Goal: Complete application form: Fill out and submit a form for a specific purpose

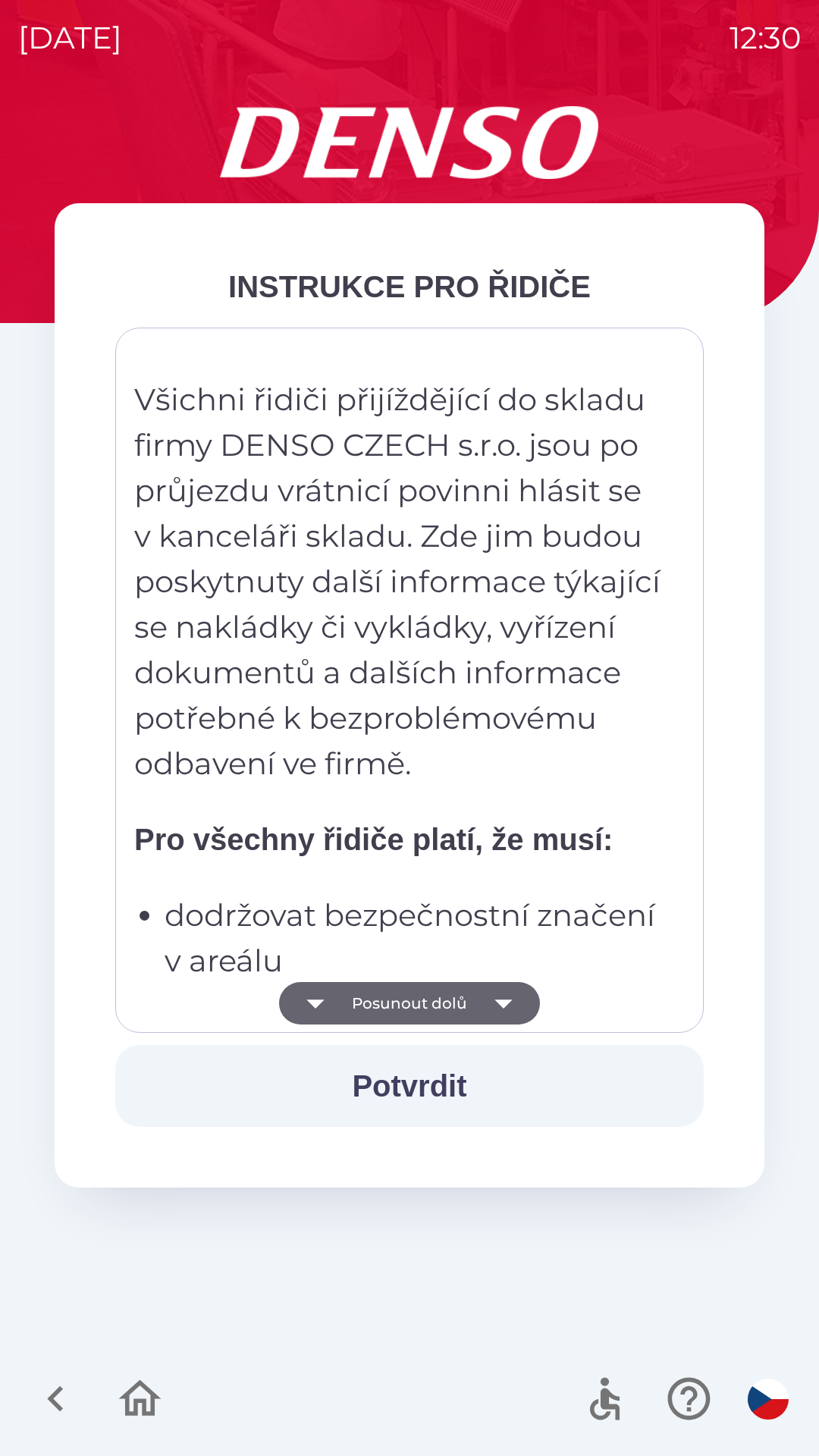
click at [417, 1089] on button "Potvrdit" at bounding box center [410, 1086] width 589 height 82
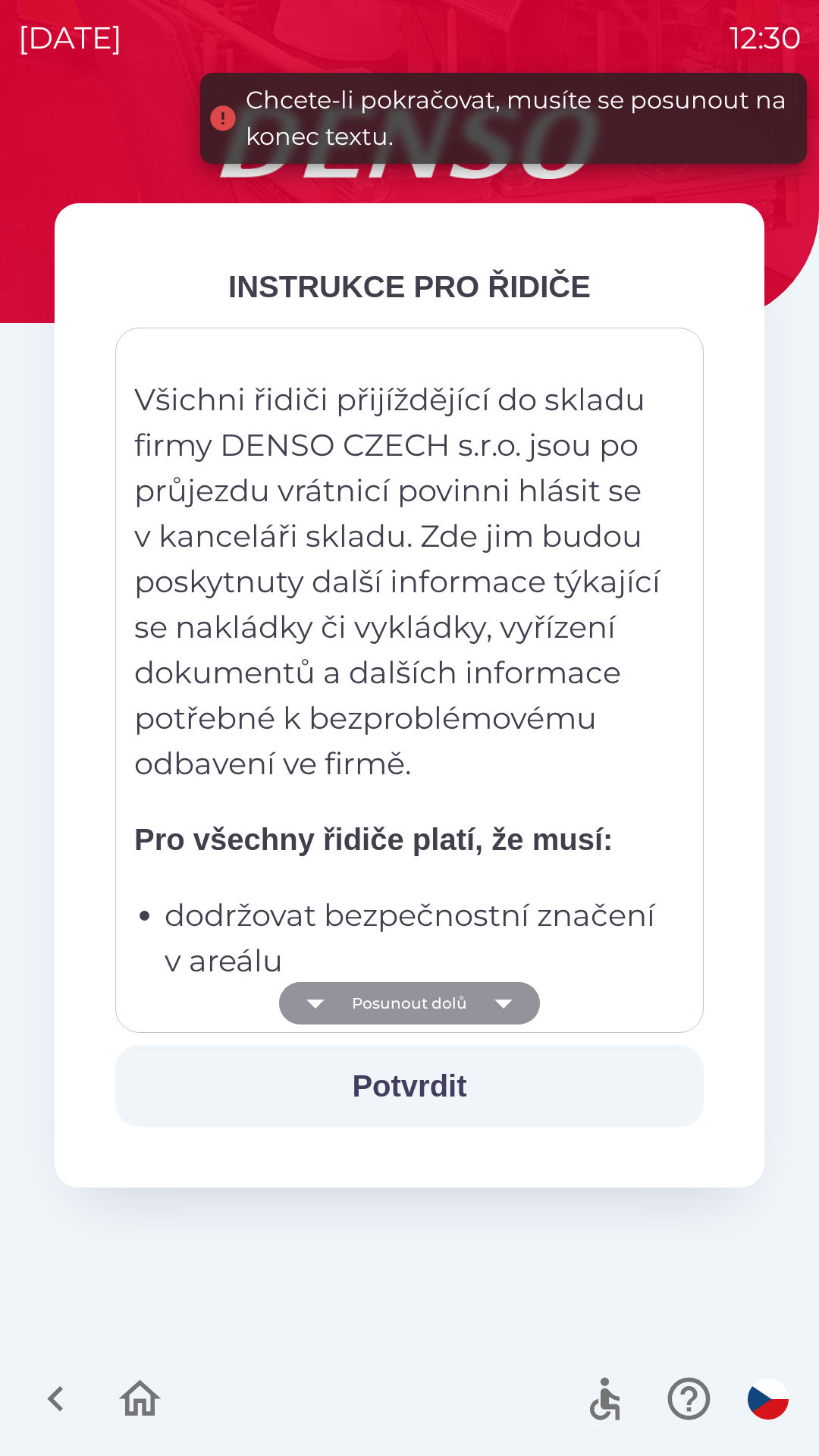
click at [400, 1003] on button "Posunout dolů" at bounding box center [410, 1004] width 261 height 43
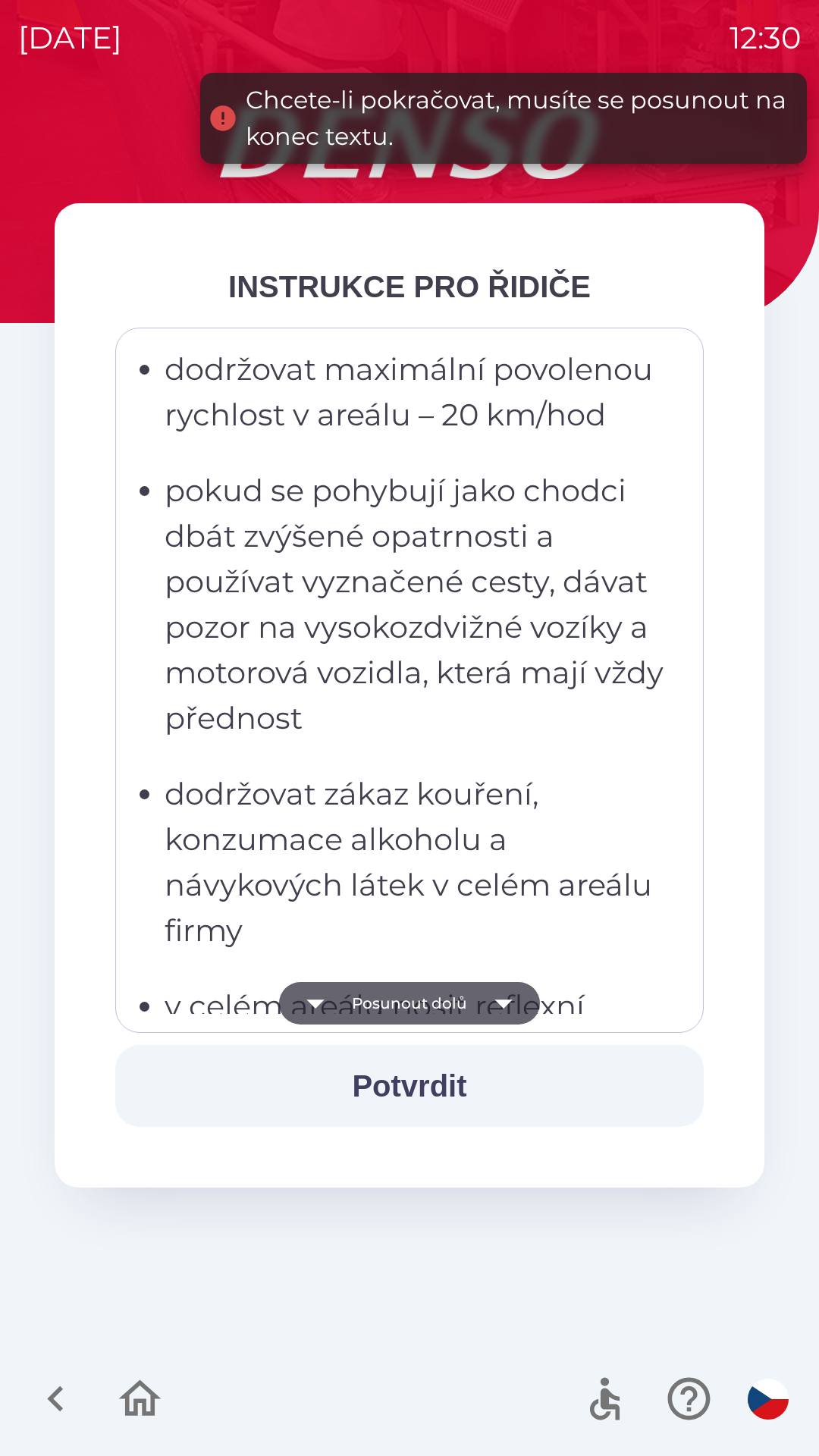
click at [403, 998] on button "Posunout dolů" at bounding box center [410, 1004] width 261 height 43
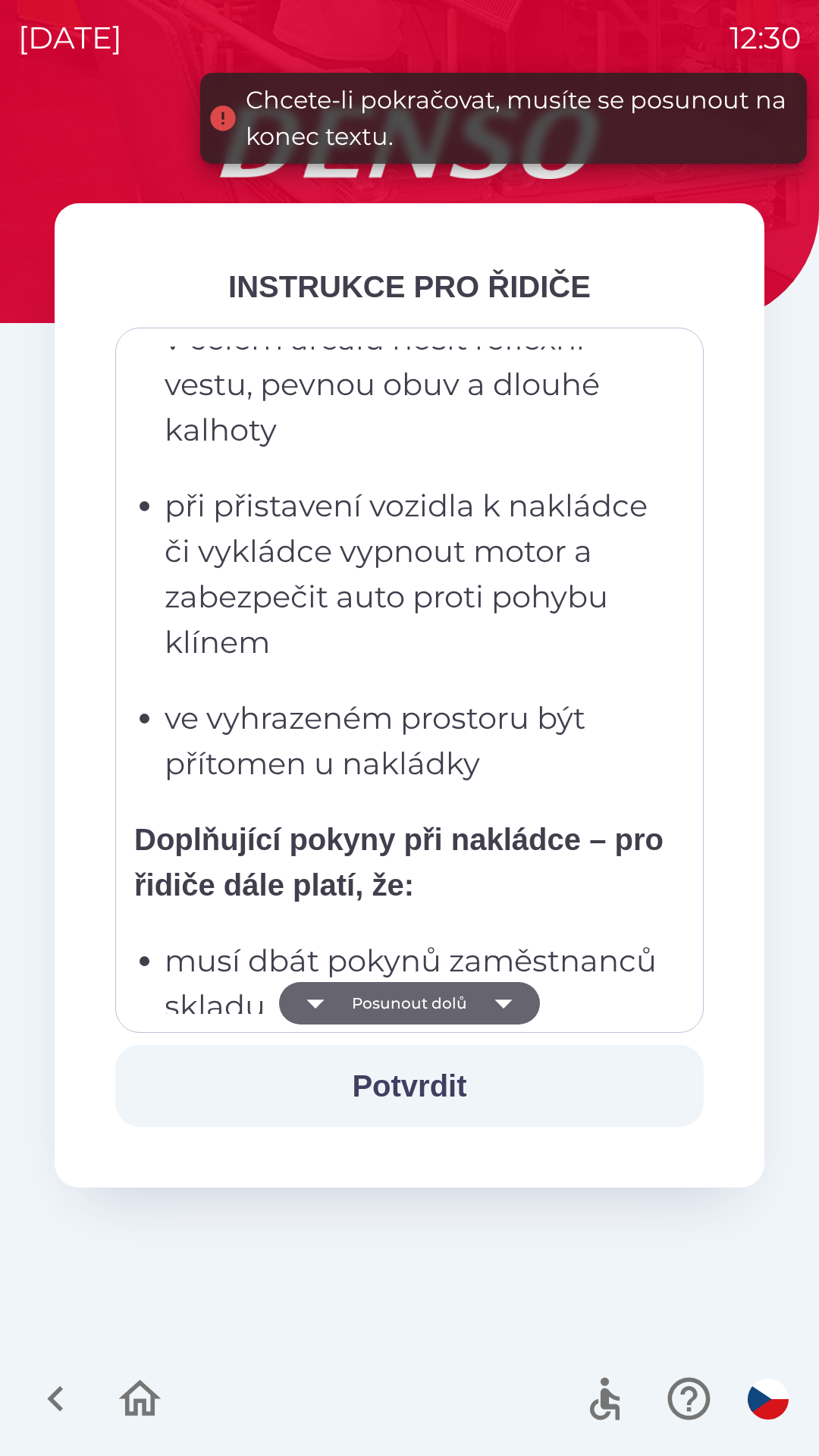
click at [402, 1000] on button "Posunout dolů" at bounding box center [410, 1004] width 261 height 43
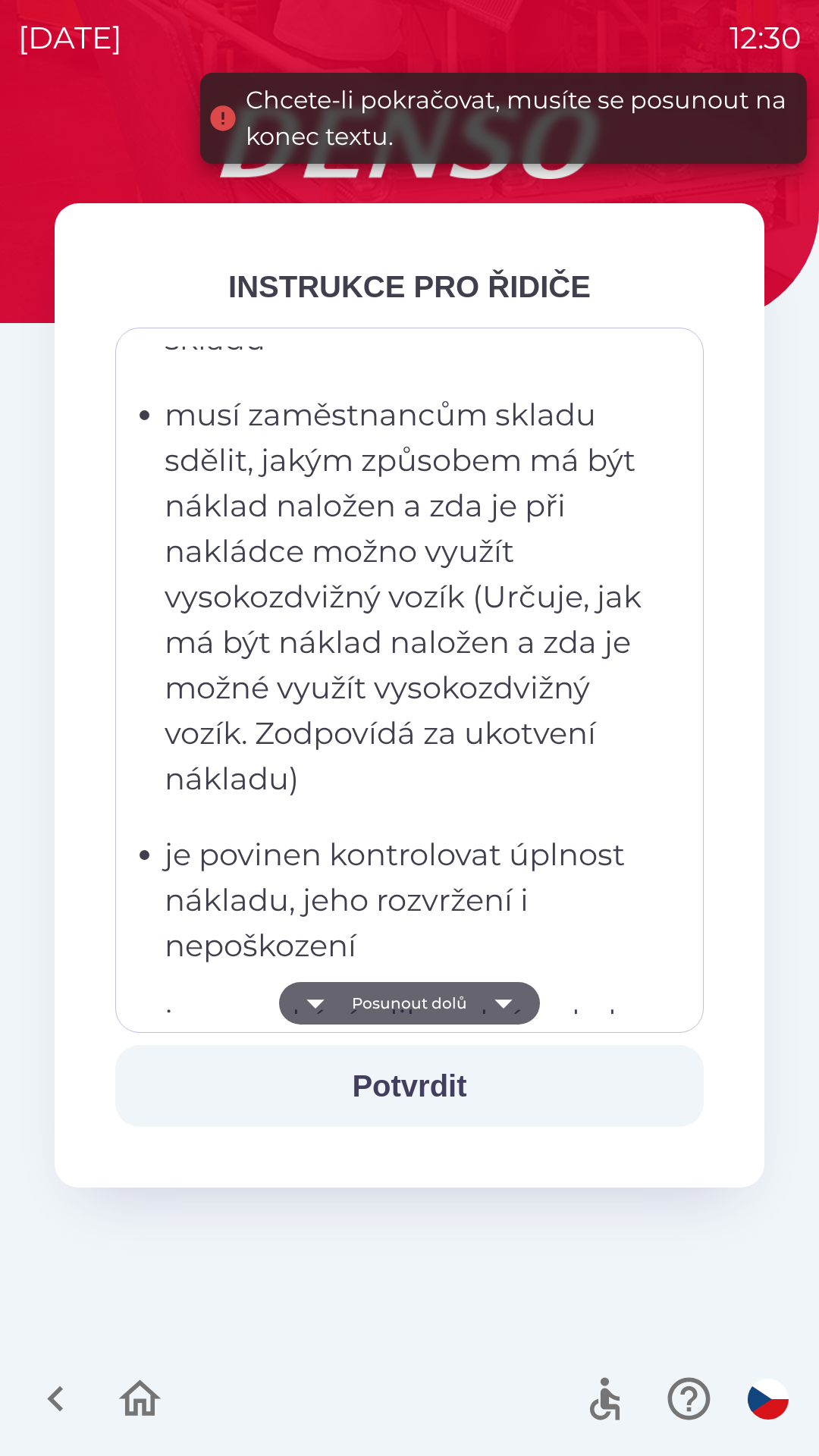
click at [411, 1006] on button "Posunout dolů" at bounding box center [410, 1004] width 261 height 43
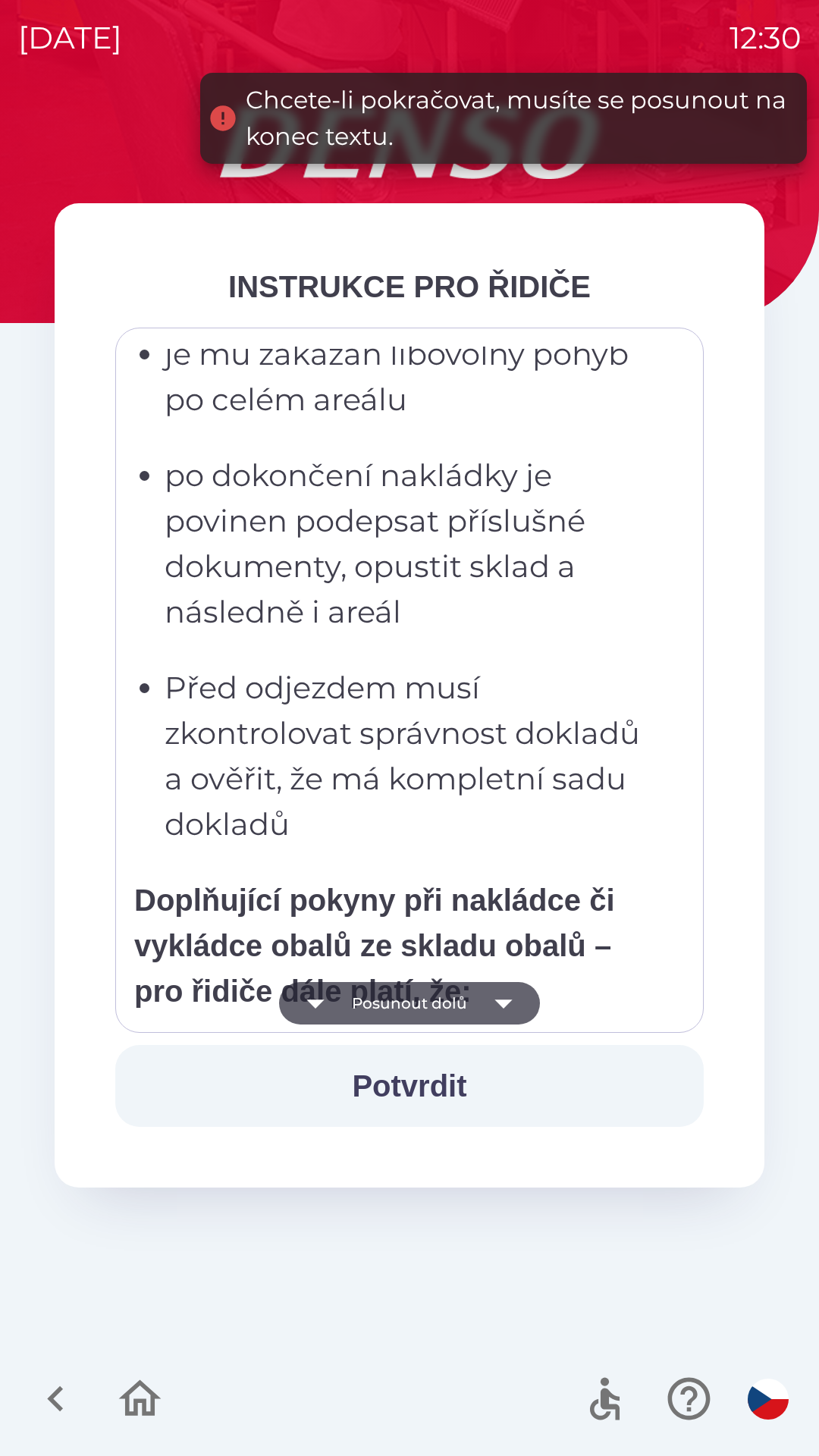
click at [417, 1009] on button "Posunout dolů" at bounding box center [410, 1004] width 261 height 43
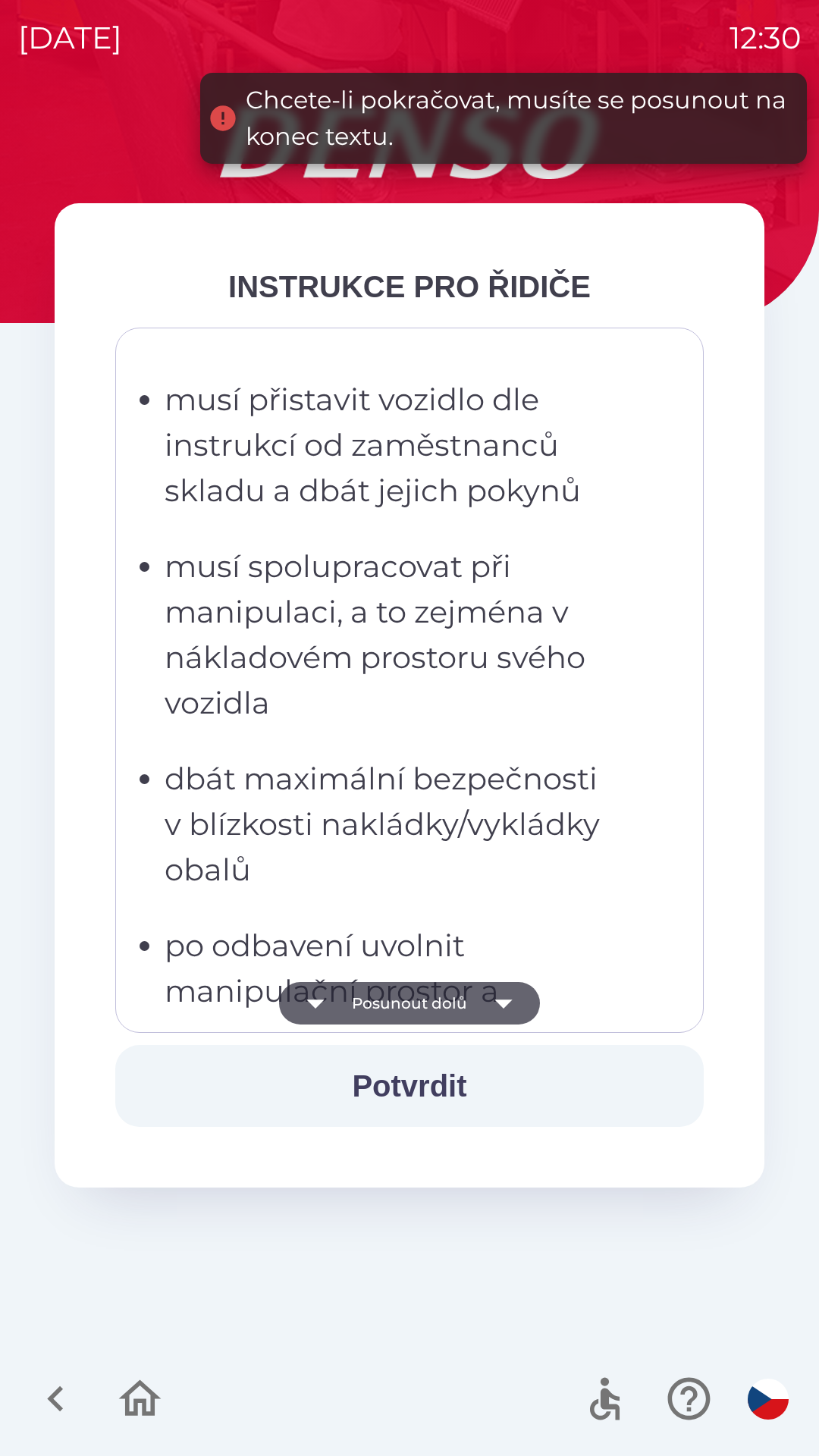
click at [421, 1003] on button "Posunout dolů" at bounding box center [410, 1004] width 261 height 43
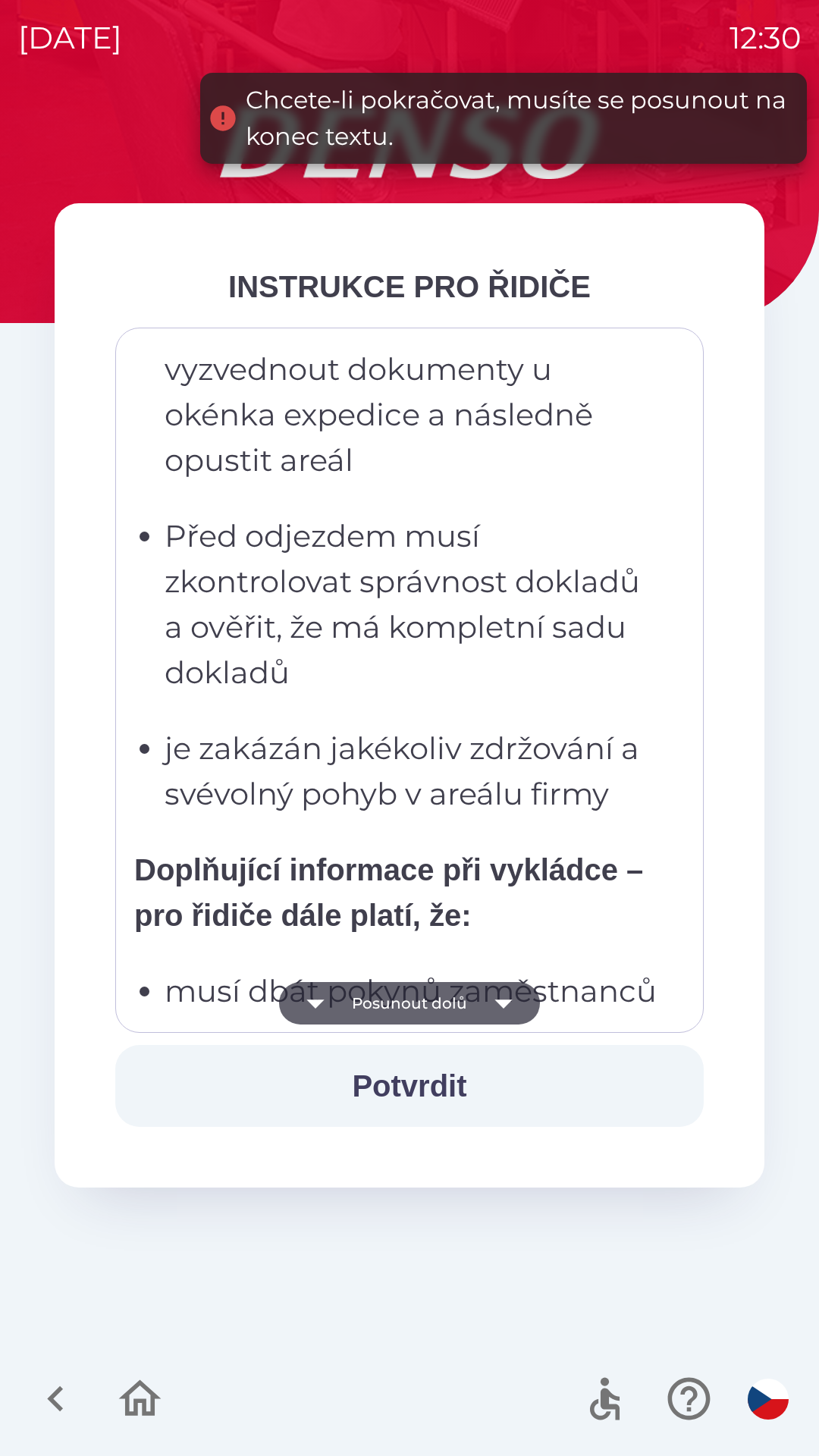
click at [412, 1002] on button "Posunout dolů" at bounding box center [410, 1004] width 261 height 43
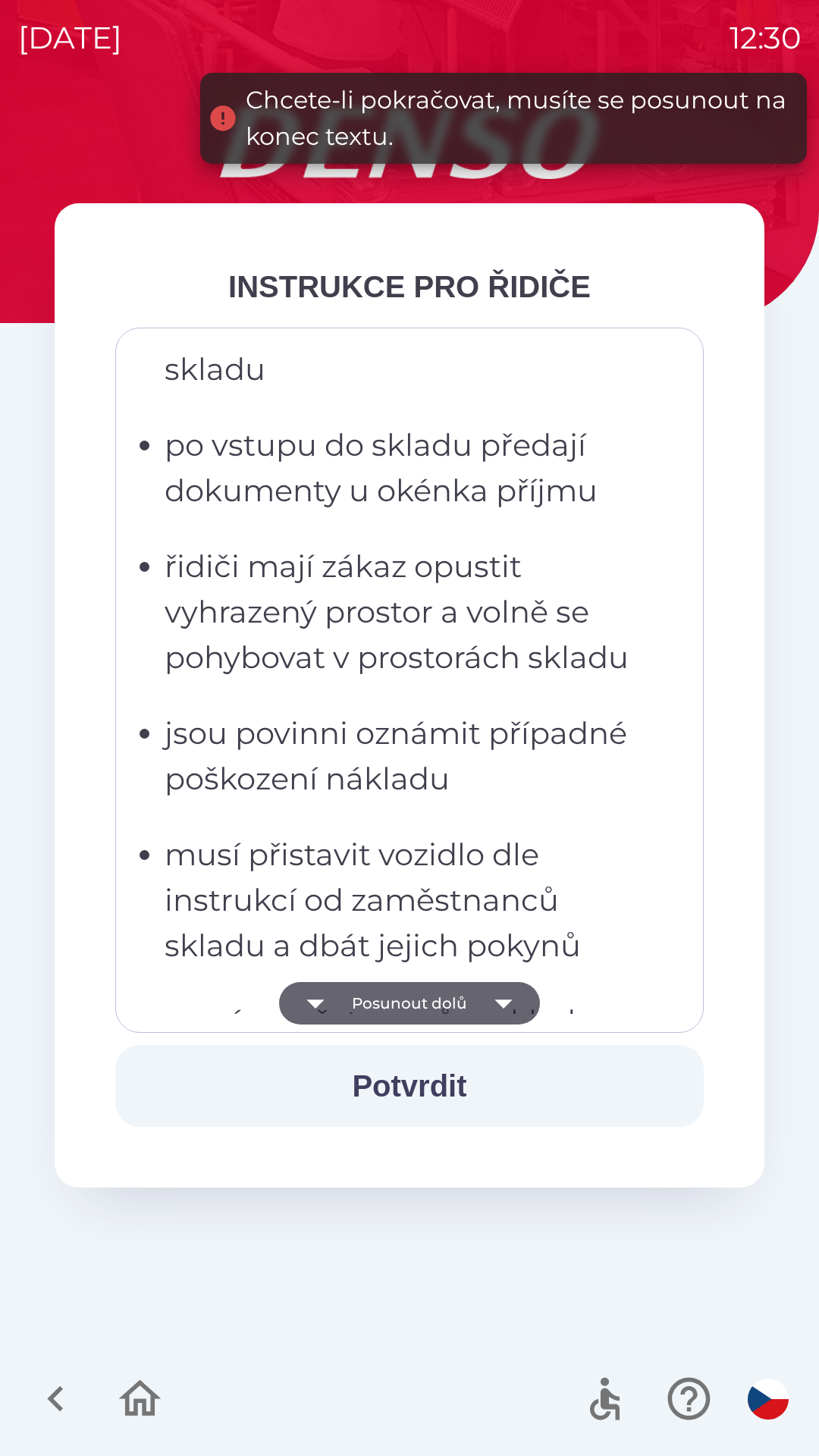
click at [409, 998] on button "Posunout dolů" at bounding box center [410, 1004] width 261 height 43
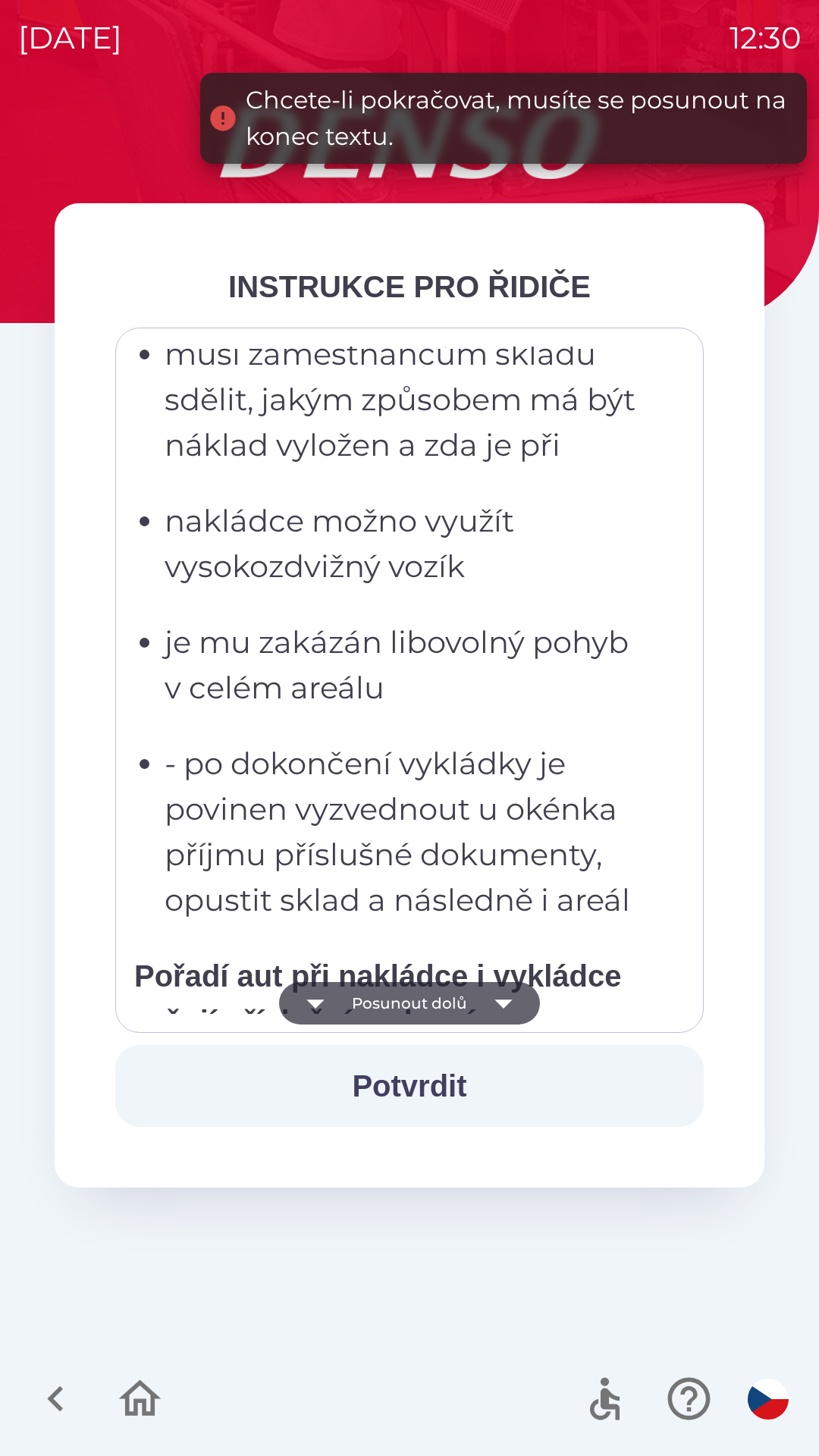
click at [407, 995] on button "Posunout dolů" at bounding box center [410, 1004] width 261 height 43
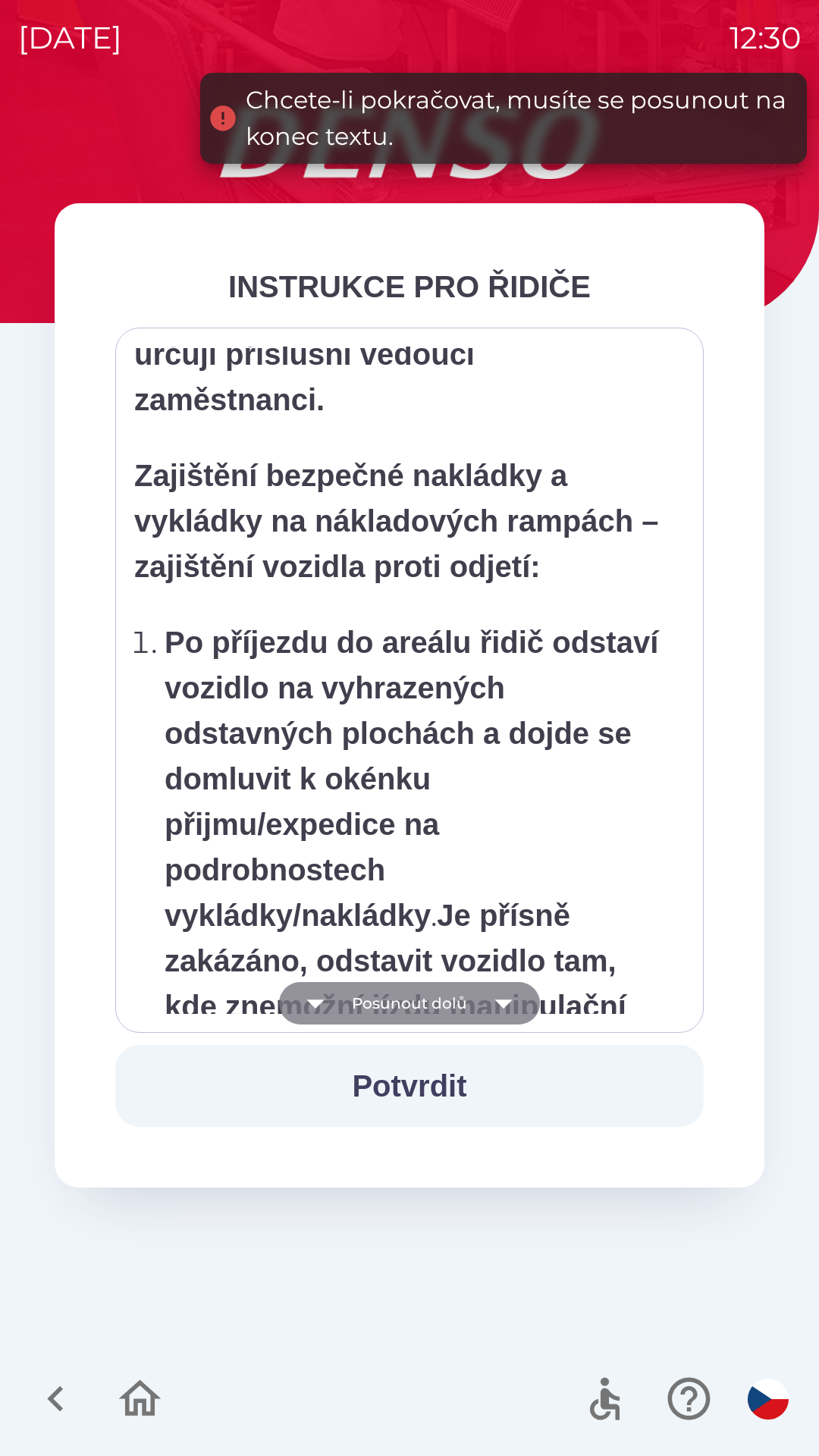
click at [403, 998] on button "Posunout dolů" at bounding box center [410, 1004] width 261 height 43
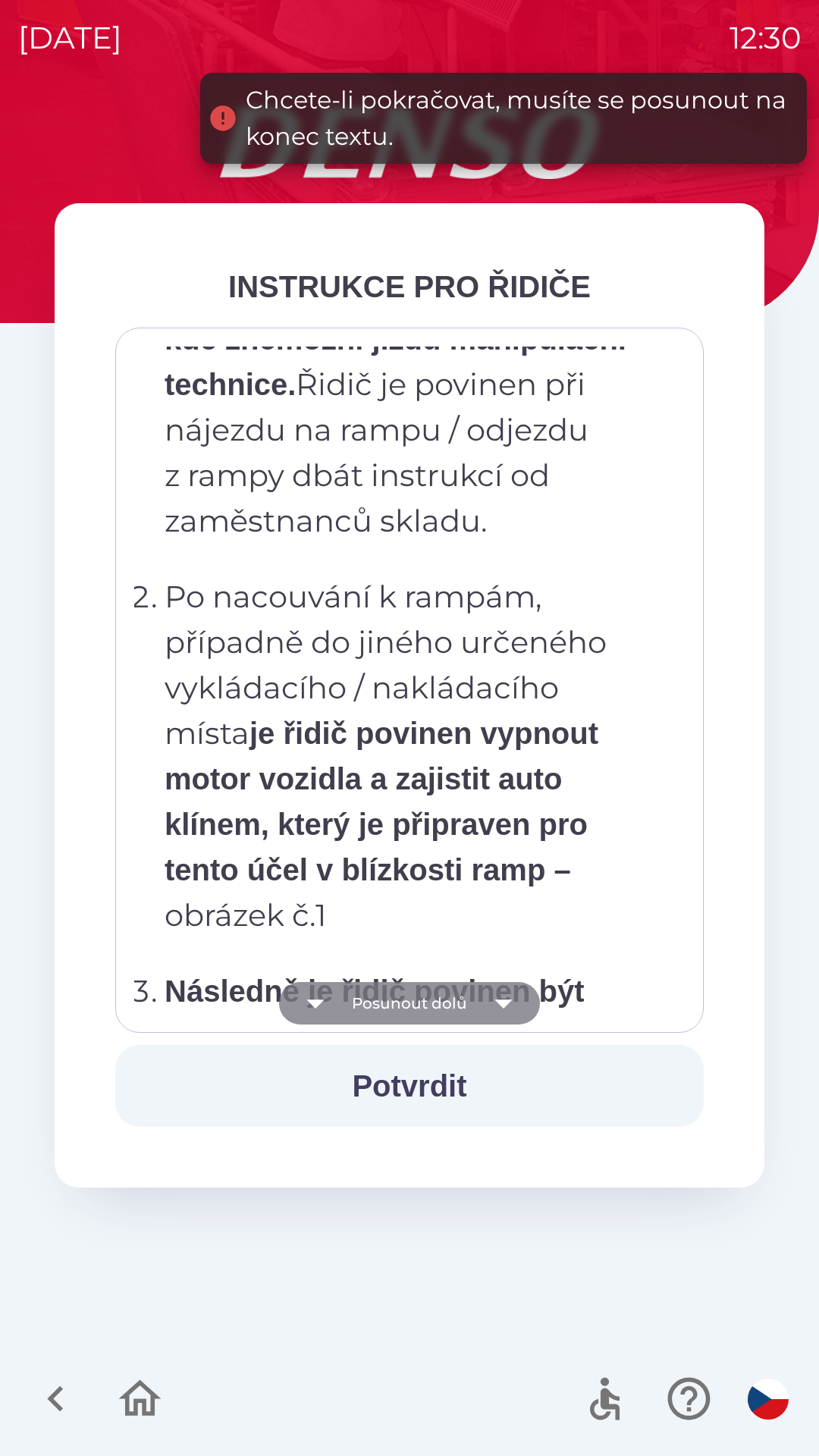
click at [410, 995] on button "Posunout dolů" at bounding box center [410, 1004] width 261 height 43
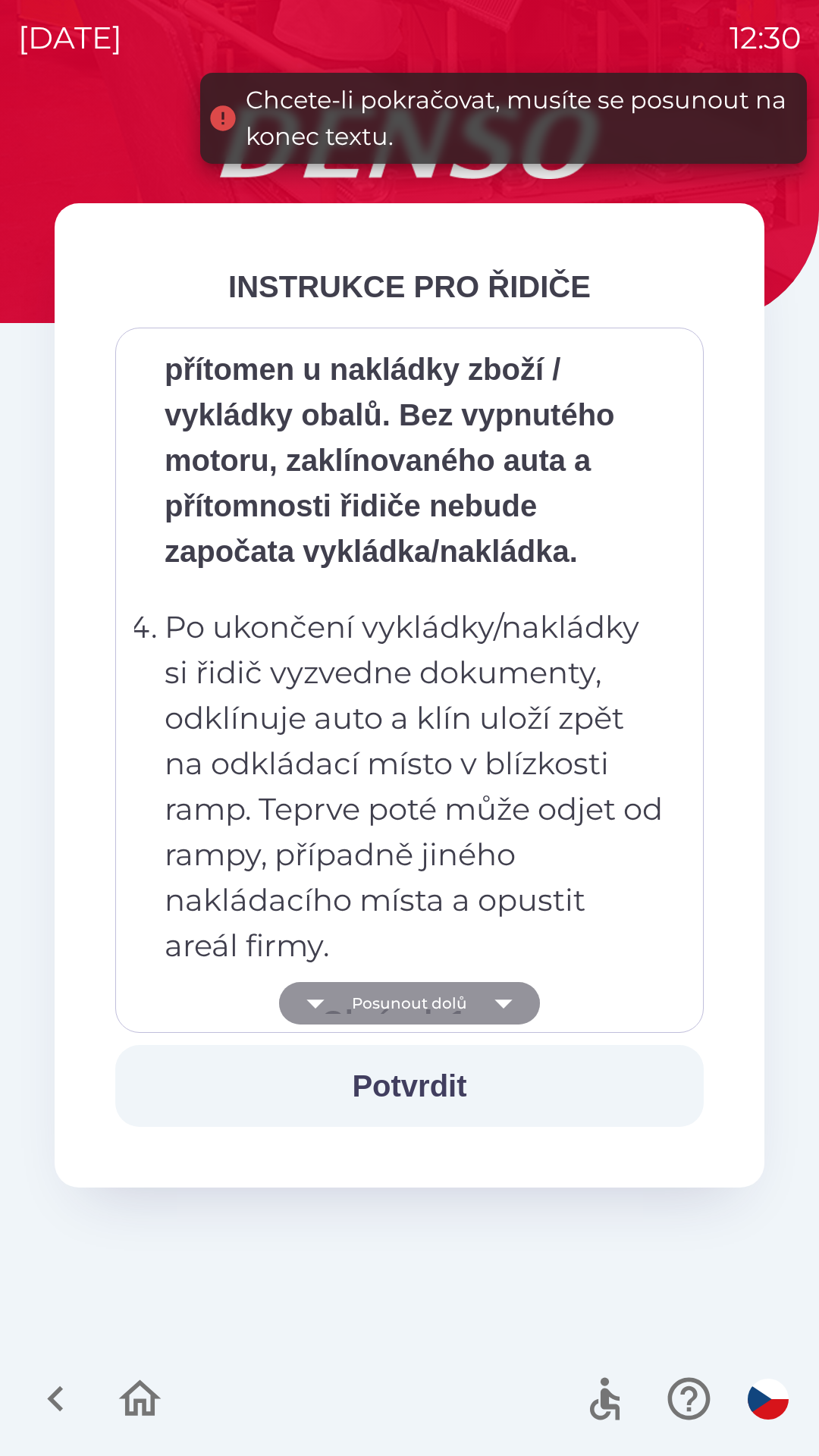
click at [408, 995] on button "Posunout dolů" at bounding box center [410, 1004] width 261 height 43
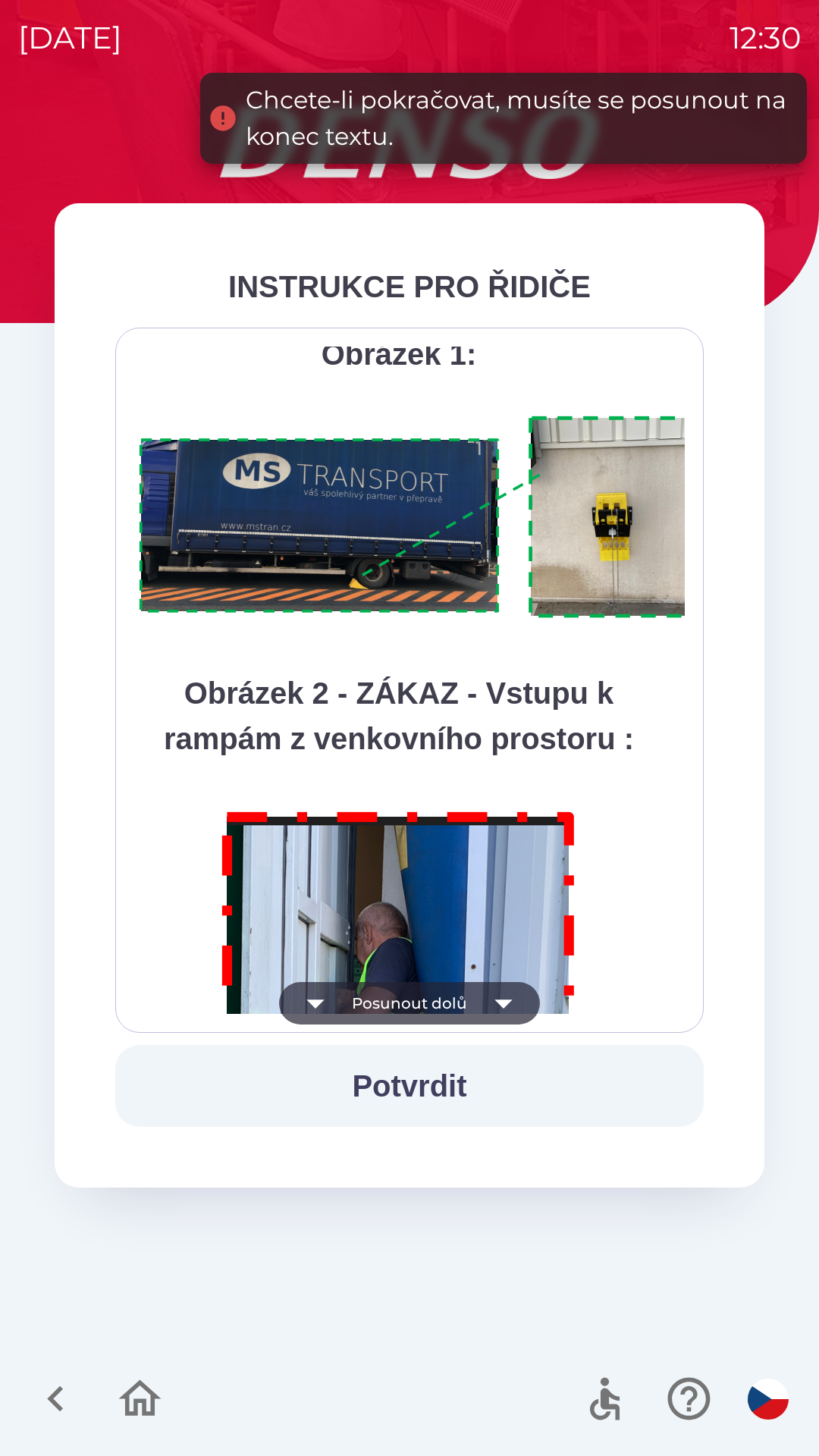
click at [410, 995] on button "Posunout dolů" at bounding box center [410, 1004] width 261 height 43
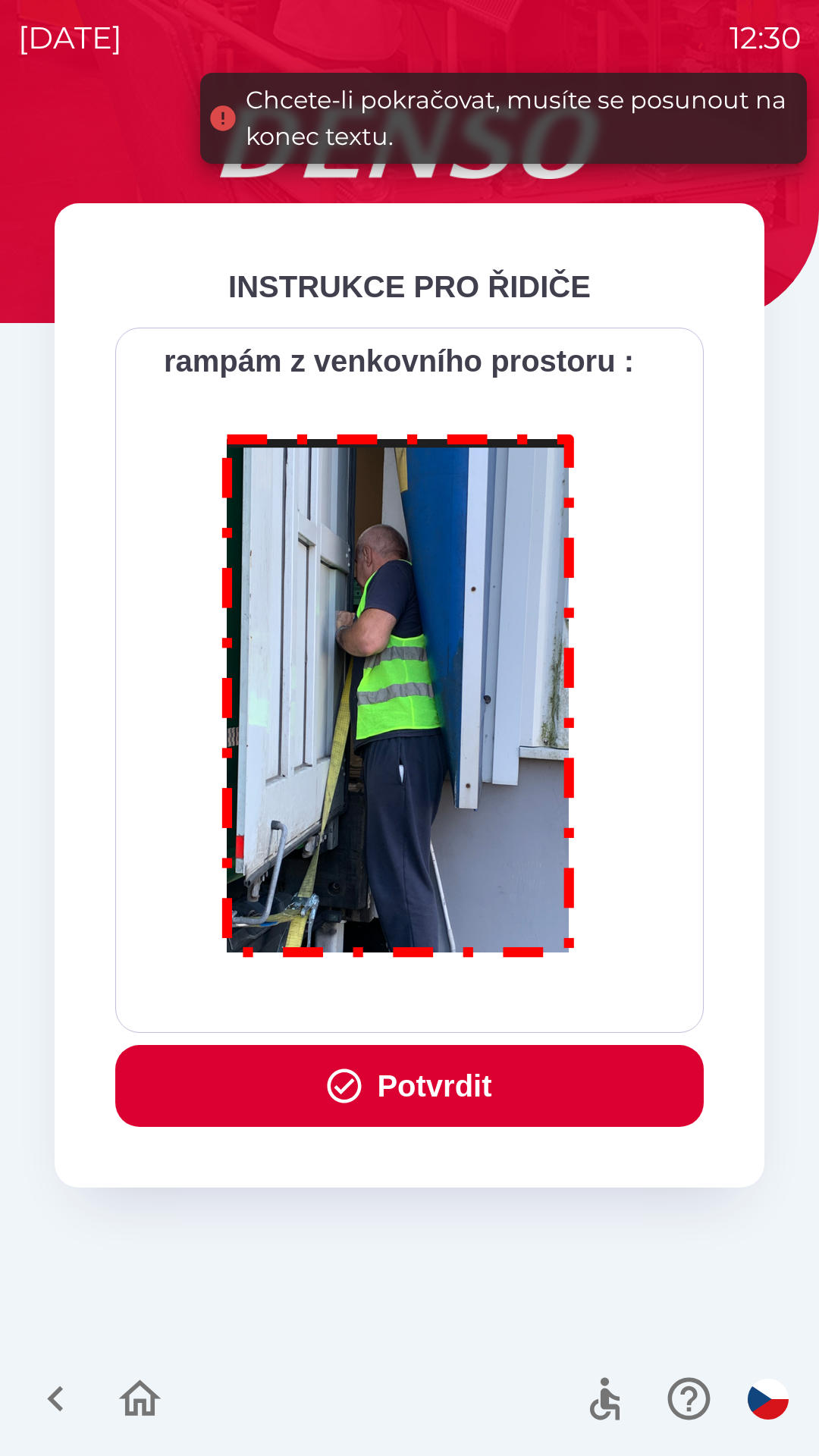
click at [412, 995] on div "Všichni řidiči přijíždějící do skladu firmy DENSO CZECH s.r.o. jsou po průjezdu…" at bounding box center [410, 680] width 551 height 667
click at [423, 1086] on button "Potvrdit" at bounding box center [410, 1086] width 589 height 82
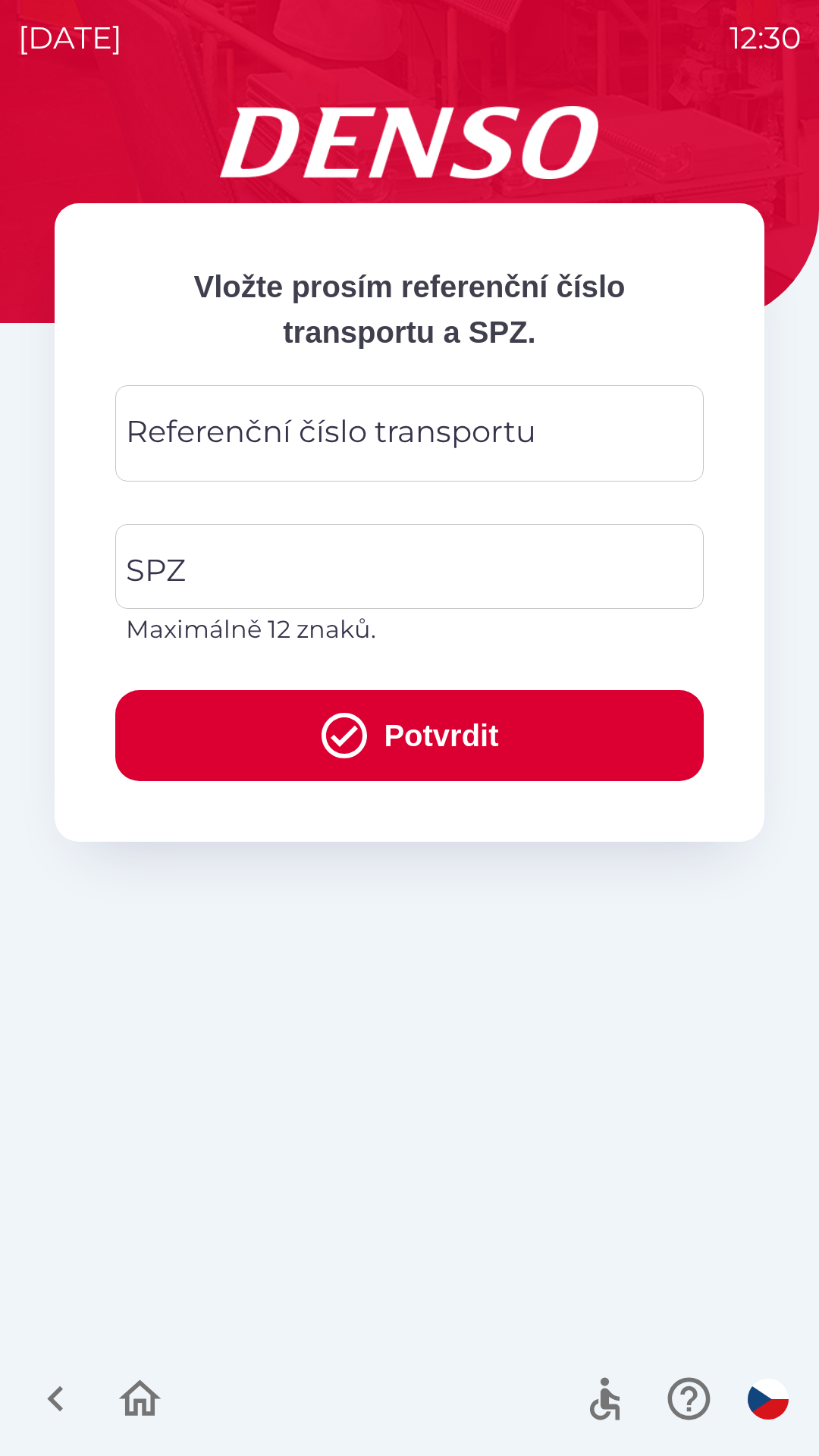
click at [302, 433] on div "Referenční číslo transportu Referenční číslo transportu" at bounding box center [410, 434] width 589 height 97
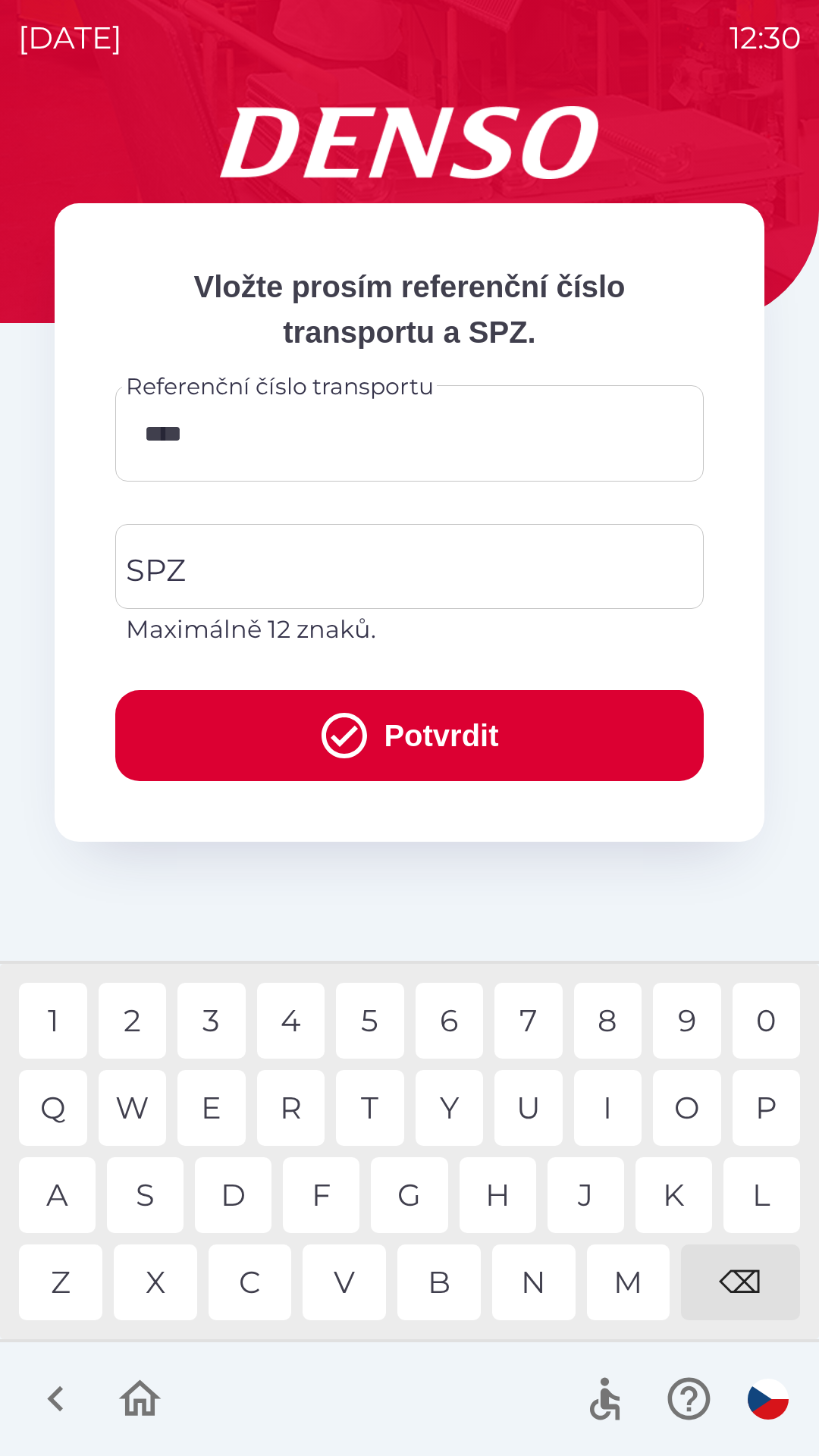
click at [214, 1022] on div "3" at bounding box center [211, 1021] width 68 height 76
type input "******"
click at [289, 1019] on div "4" at bounding box center [290, 1021] width 68 height 76
click at [400, 729] on button "Potvrdit" at bounding box center [410, 736] width 589 height 91
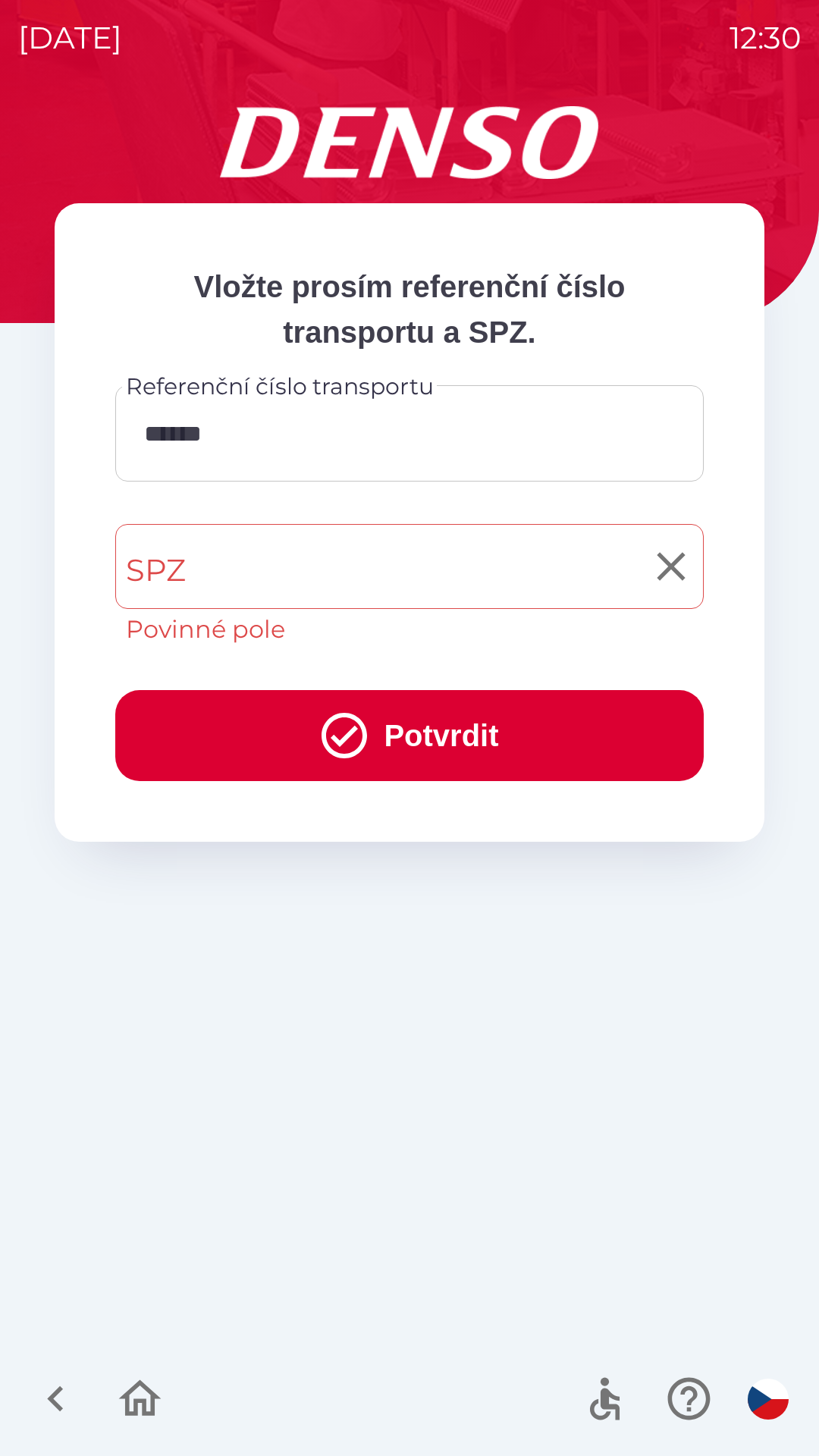
click at [257, 558] on input "SPZ" at bounding box center [397, 567] width 552 height 72
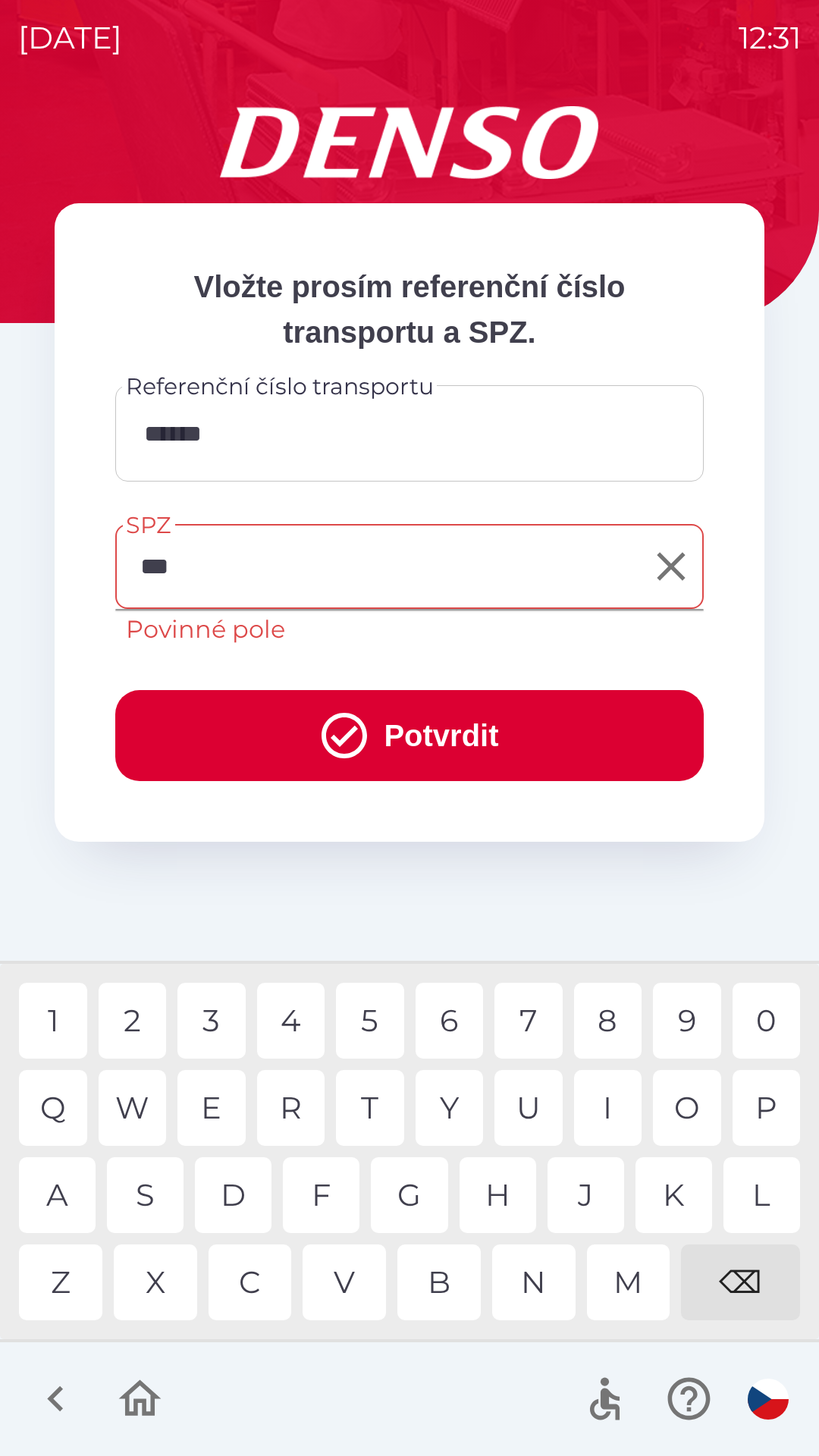
click at [632, 1272] on div "M" at bounding box center [629, 1283] width 84 height 76
click at [531, 1018] on div "7" at bounding box center [528, 1021] width 68 height 76
type input "*******"
click at [402, 738] on button "Potvrdit" at bounding box center [410, 736] width 589 height 91
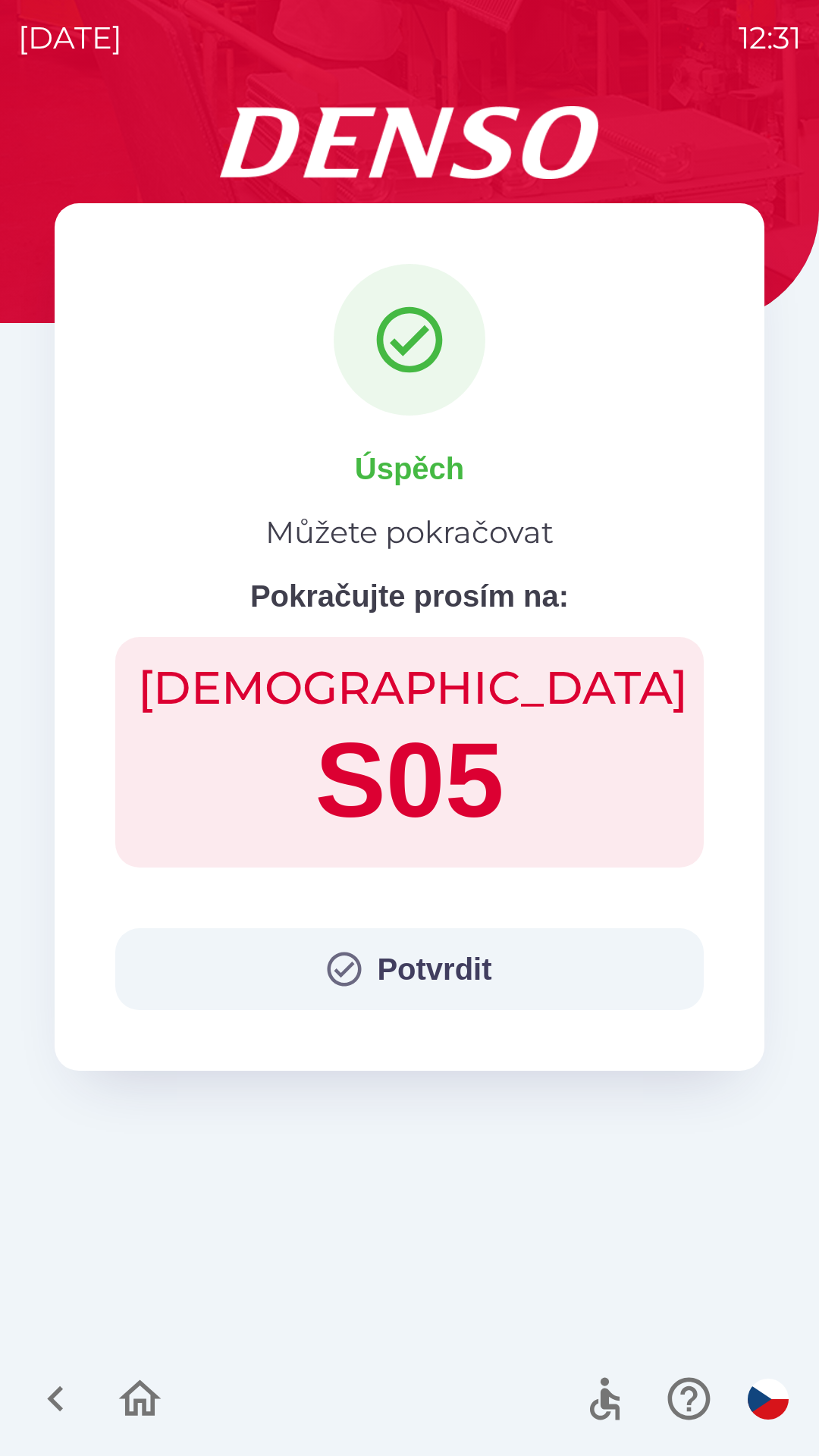
click at [409, 956] on button "Potvrdit" at bounding box center [410, 969] width 589 height 82
